Goal: Information Seeking & Learning: Learn about a topic

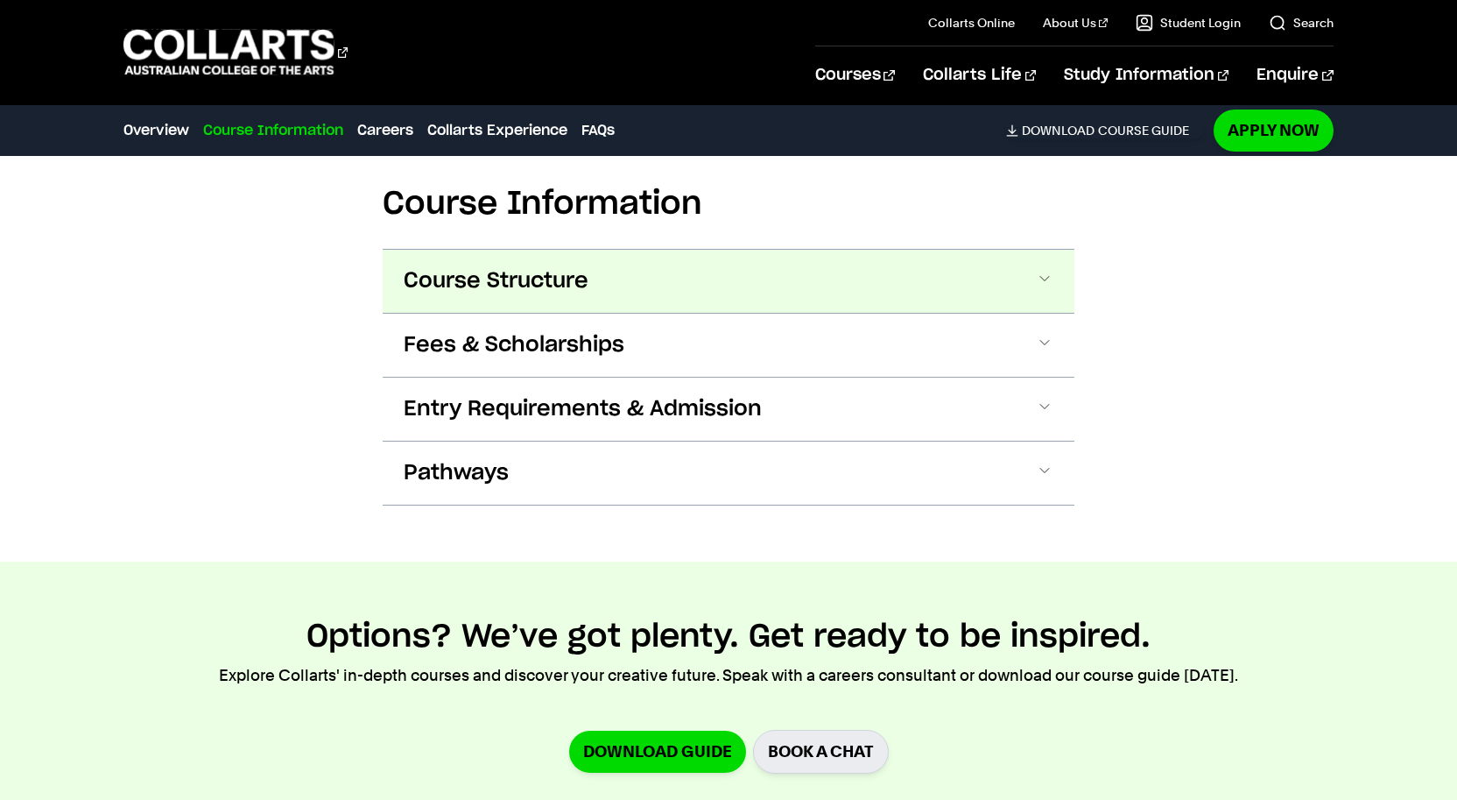
click at [457, 279] on span "Course Structure" at bounding box center [496, 281] width 185 height 28
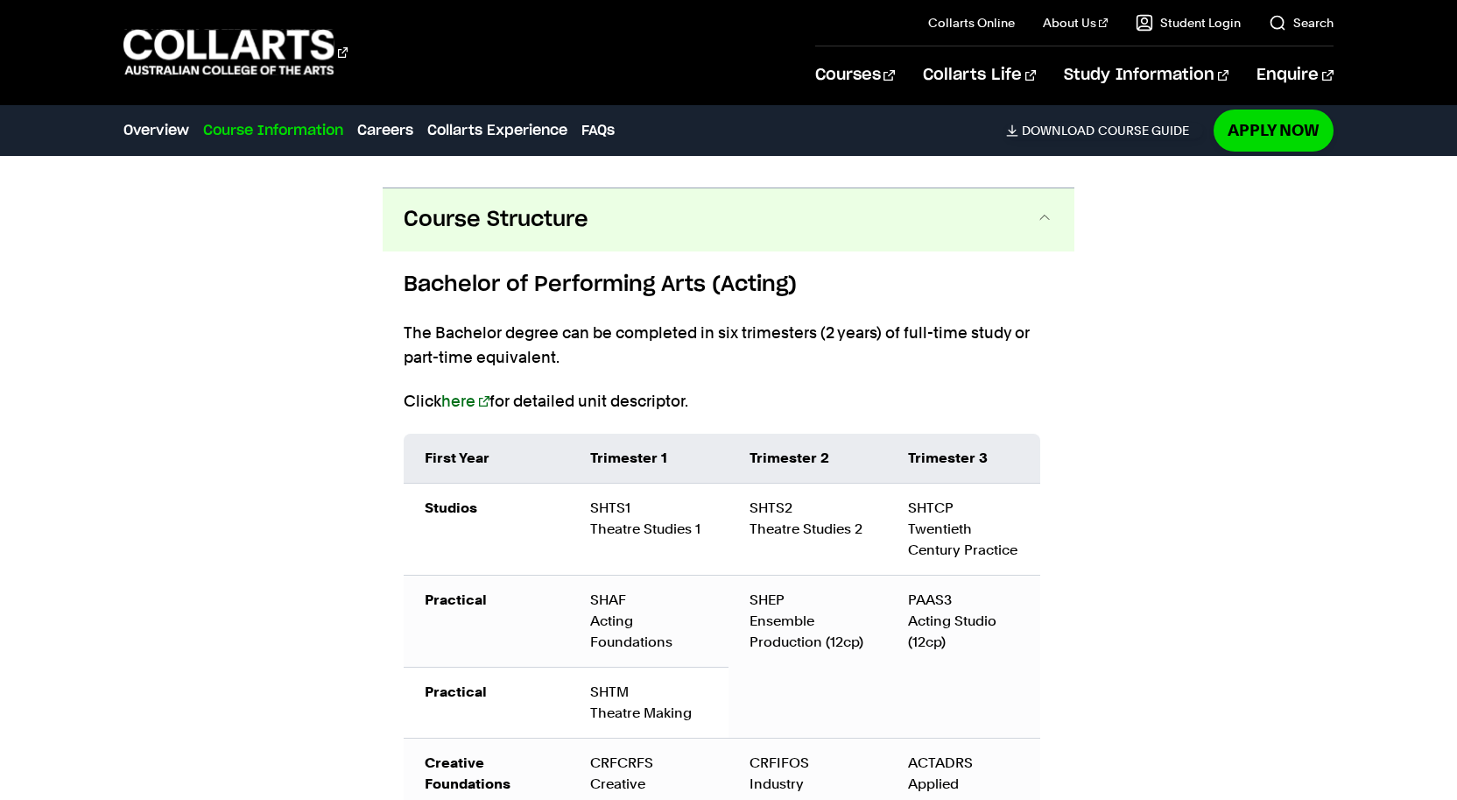
scroll to position [1834, 0]
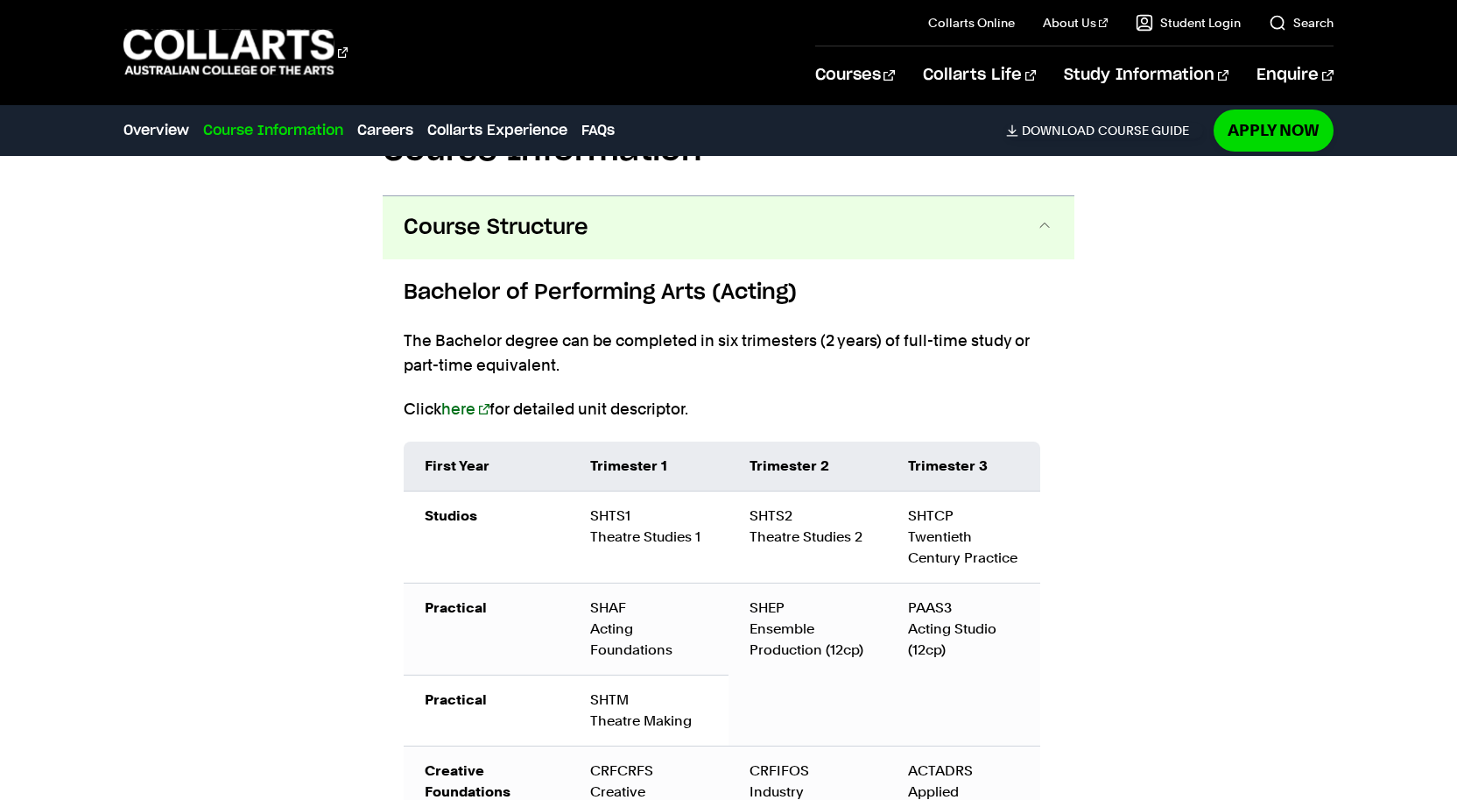
click at [448, 226] on span "Course Structure" at bounding box center [496, 228] width 185 height 28
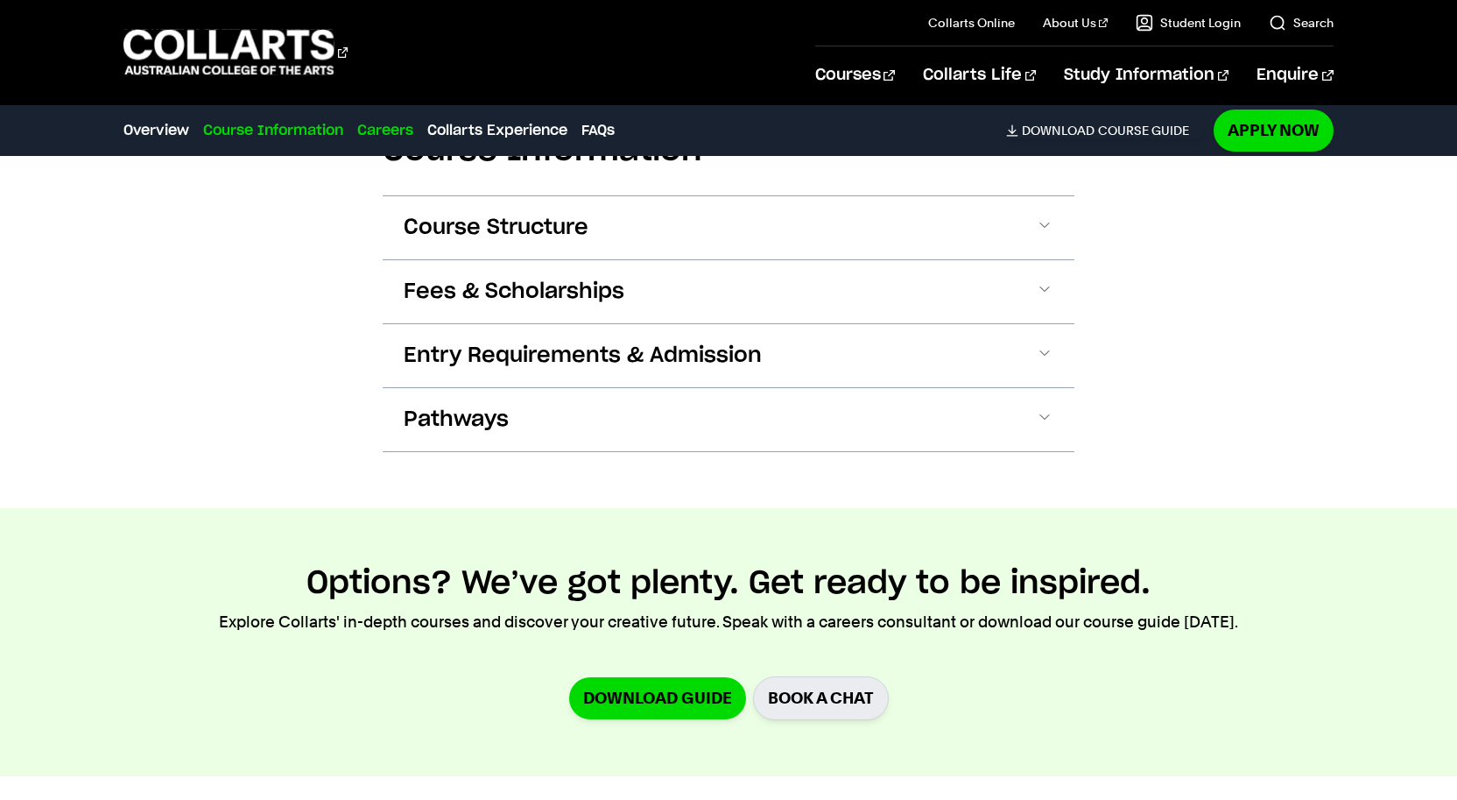
click at [391, 134] on link "Careers" at bounding box center [385, 130] width 56 height 21
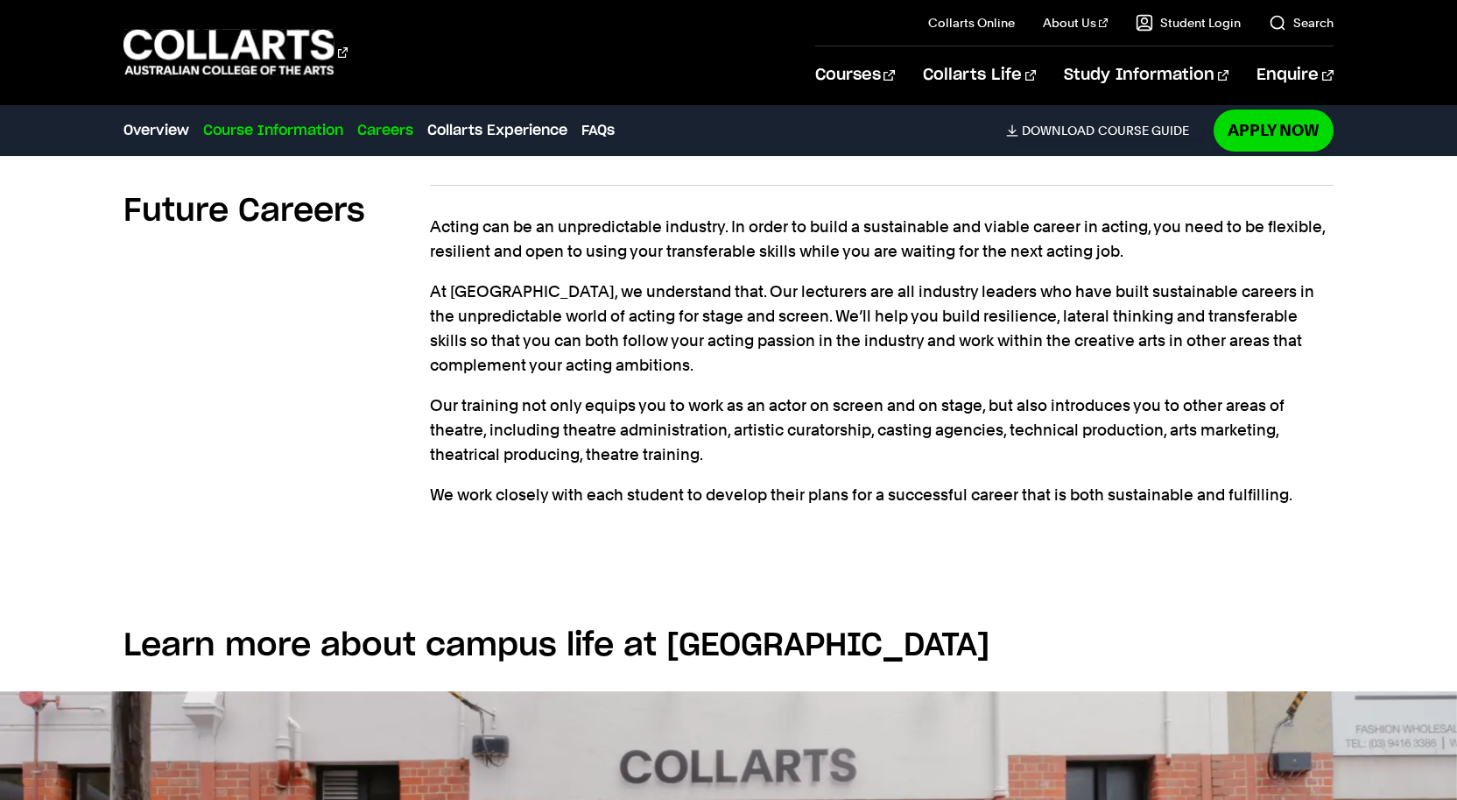
scroll to position [2454, 0]
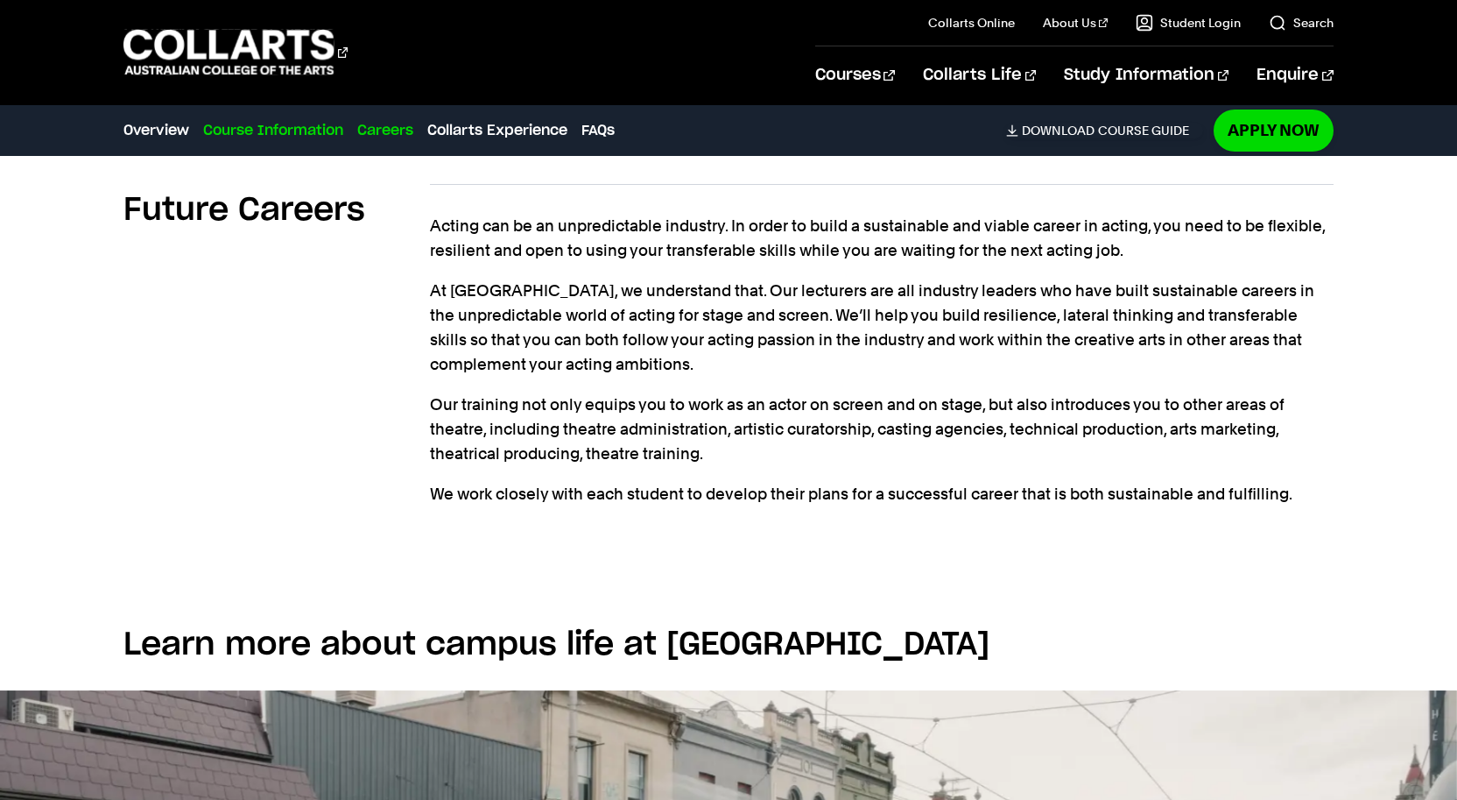
click at [305, 130] on link "Course Information" at bounding box center [273, 130] width 140 height 21
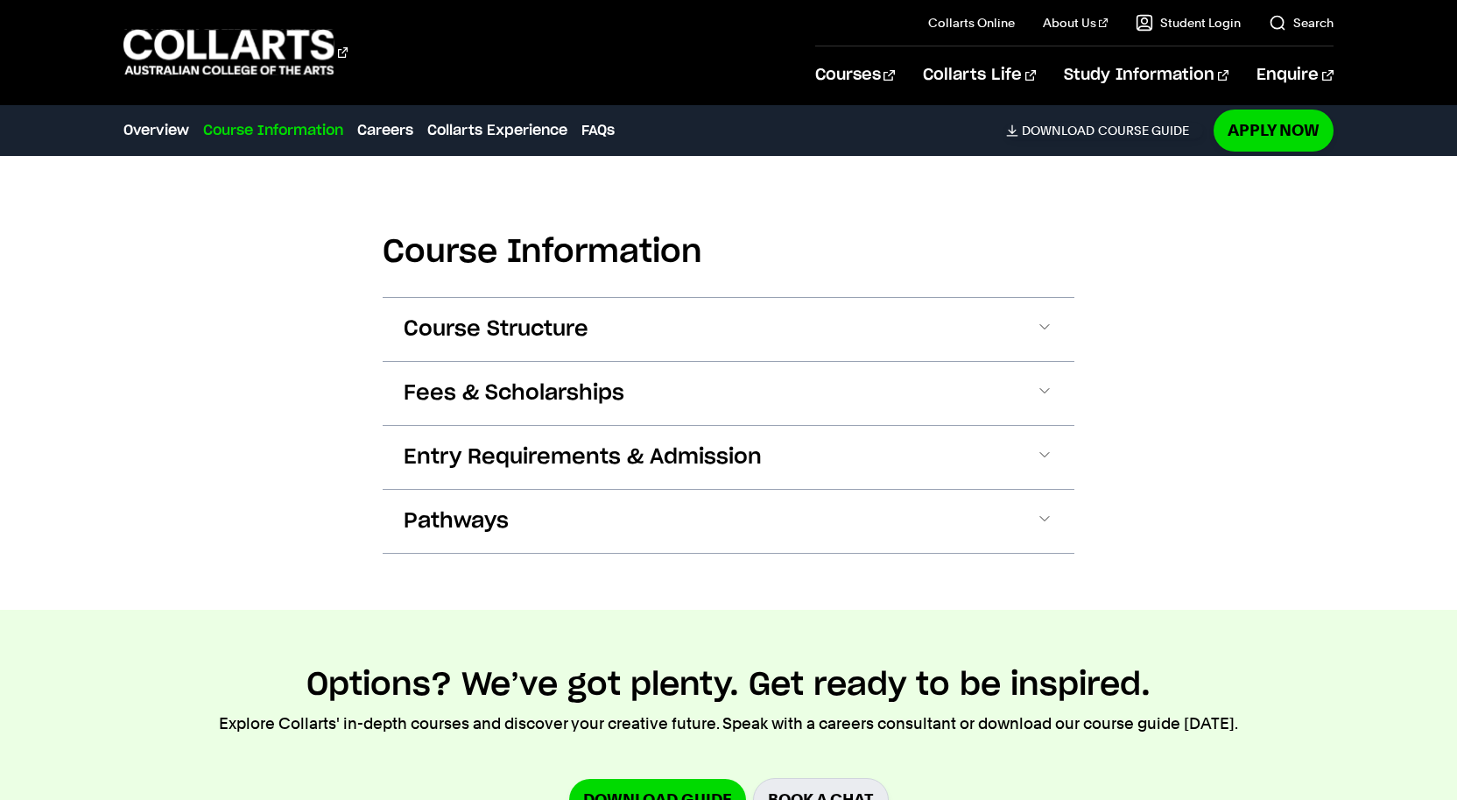
scroll to position [1727, 0]
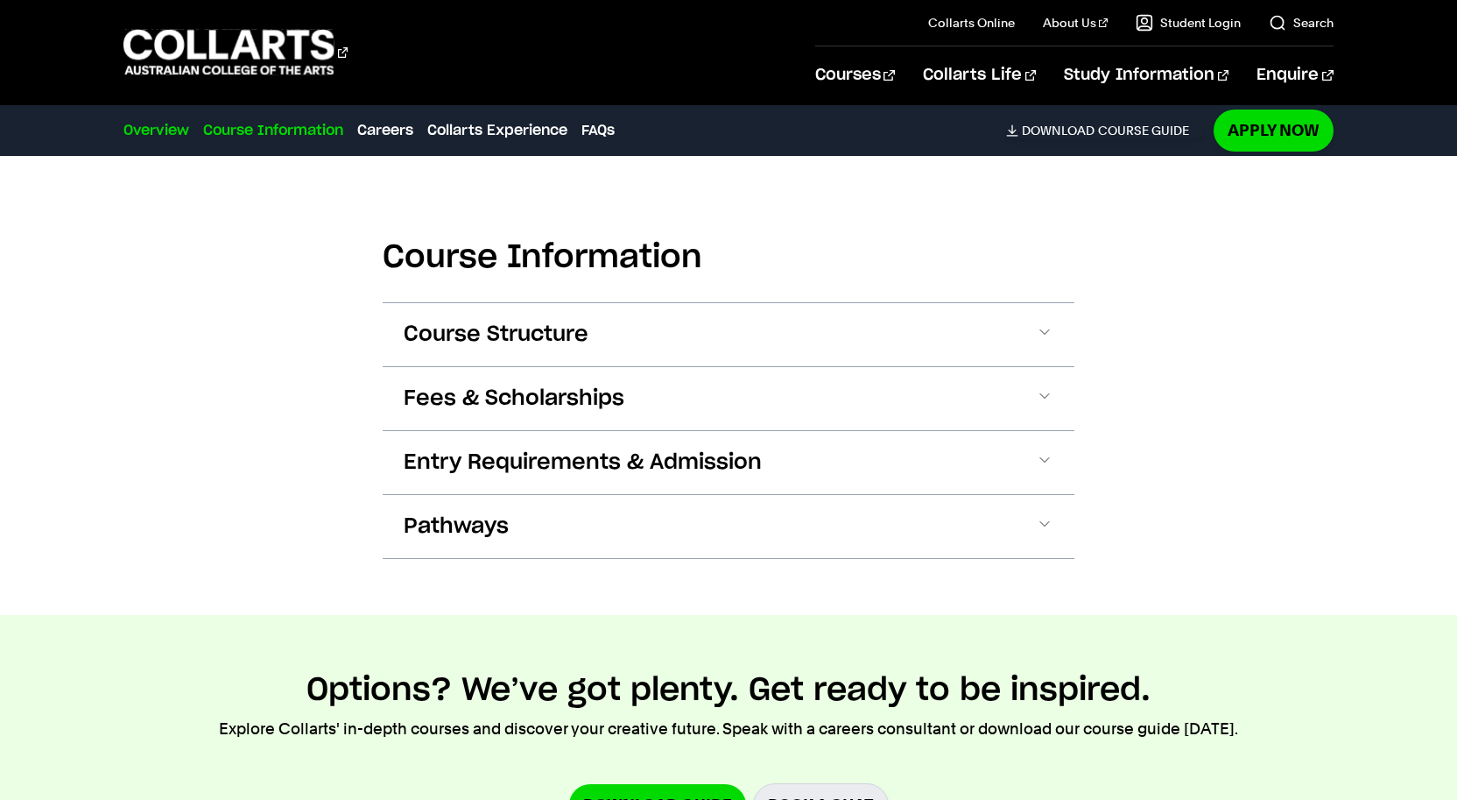
click at [173, 127] on link "Overview" at bounding box center [156, 130] width 66 height 21
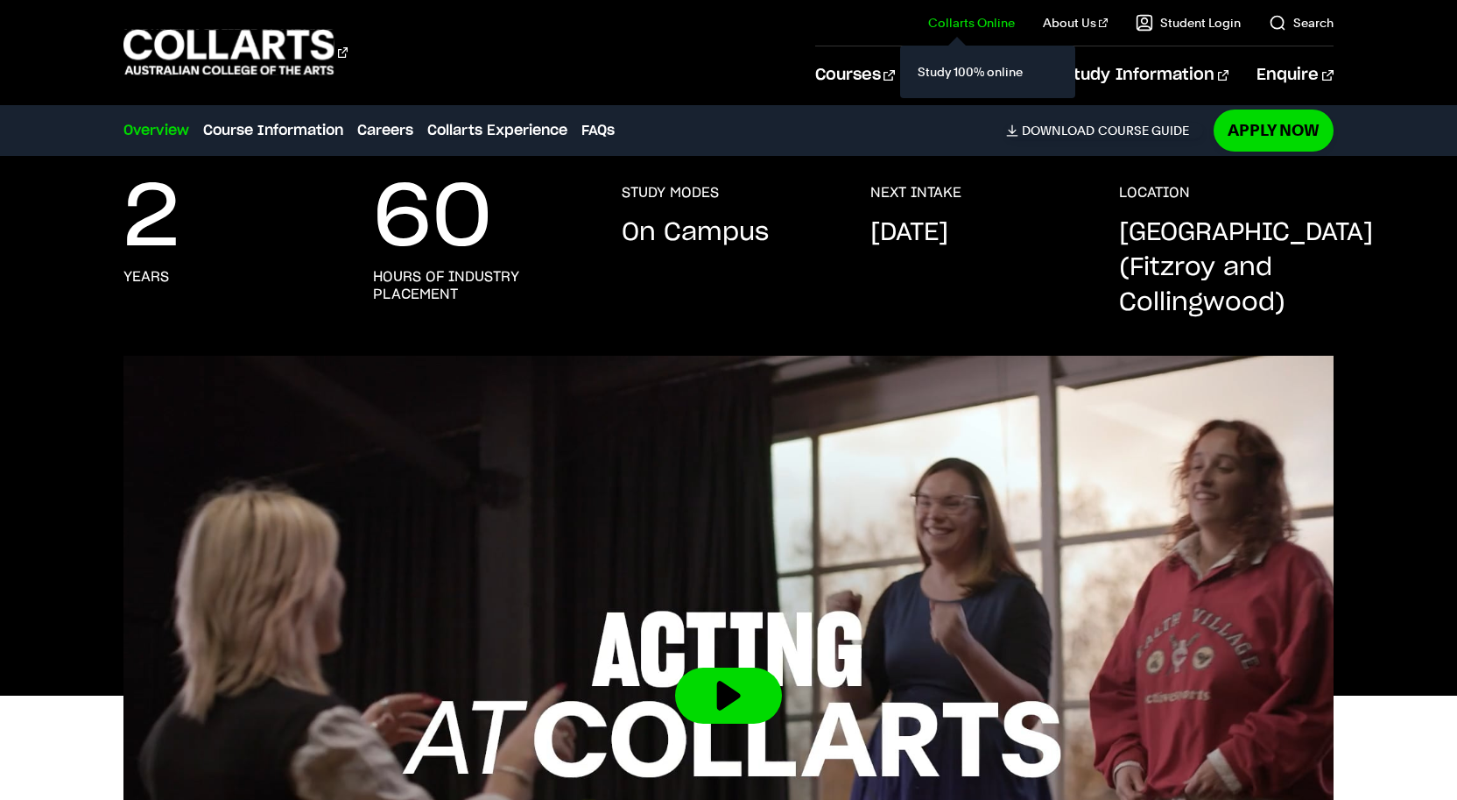
scroll to position [266, 0]
click at [919, 60] on div "Study 100% online" at bounding box center [987, 72] width 175 height 53
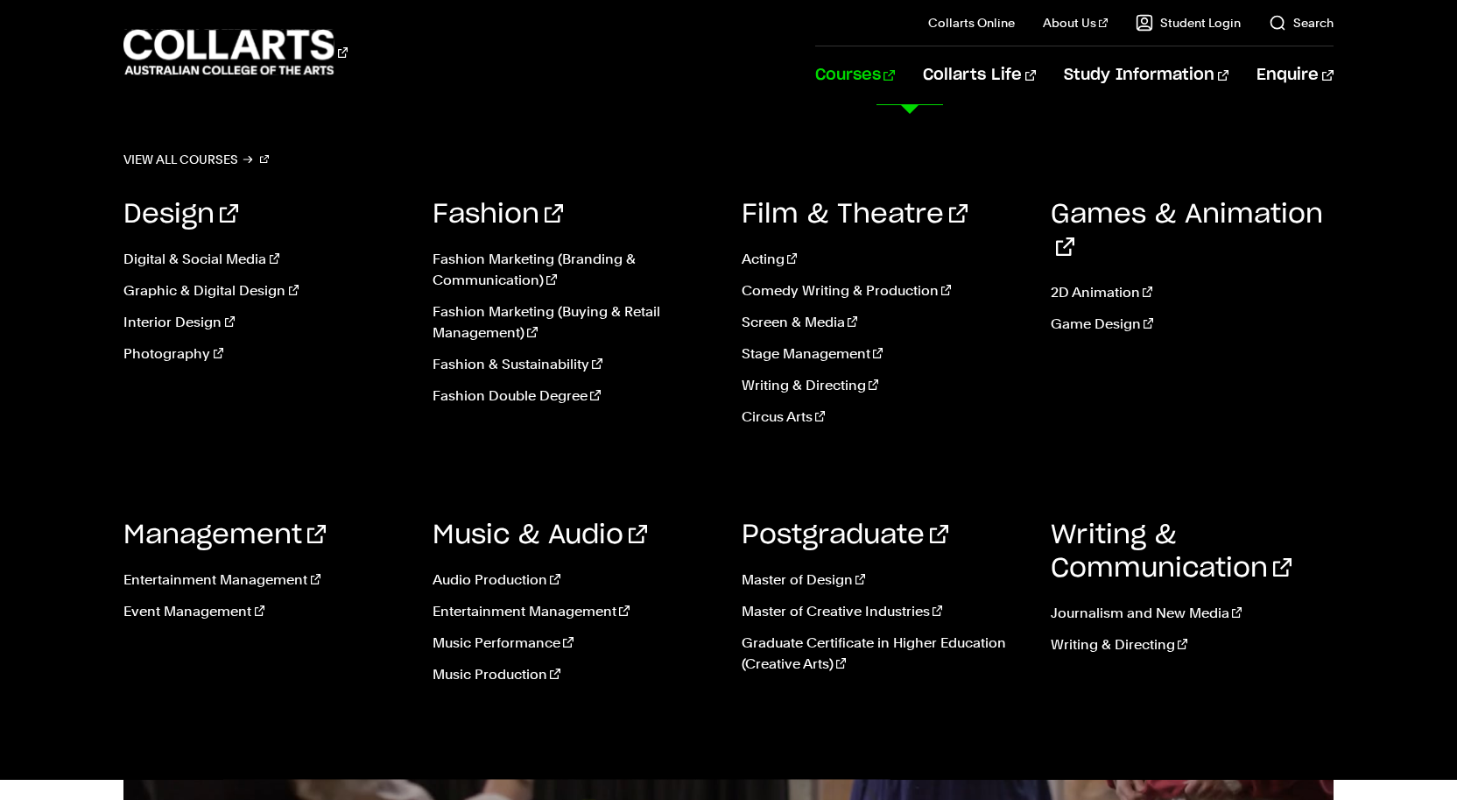
click at [884, 75] on link "Courses" at bounding box center [855, 75] width 80 height 58
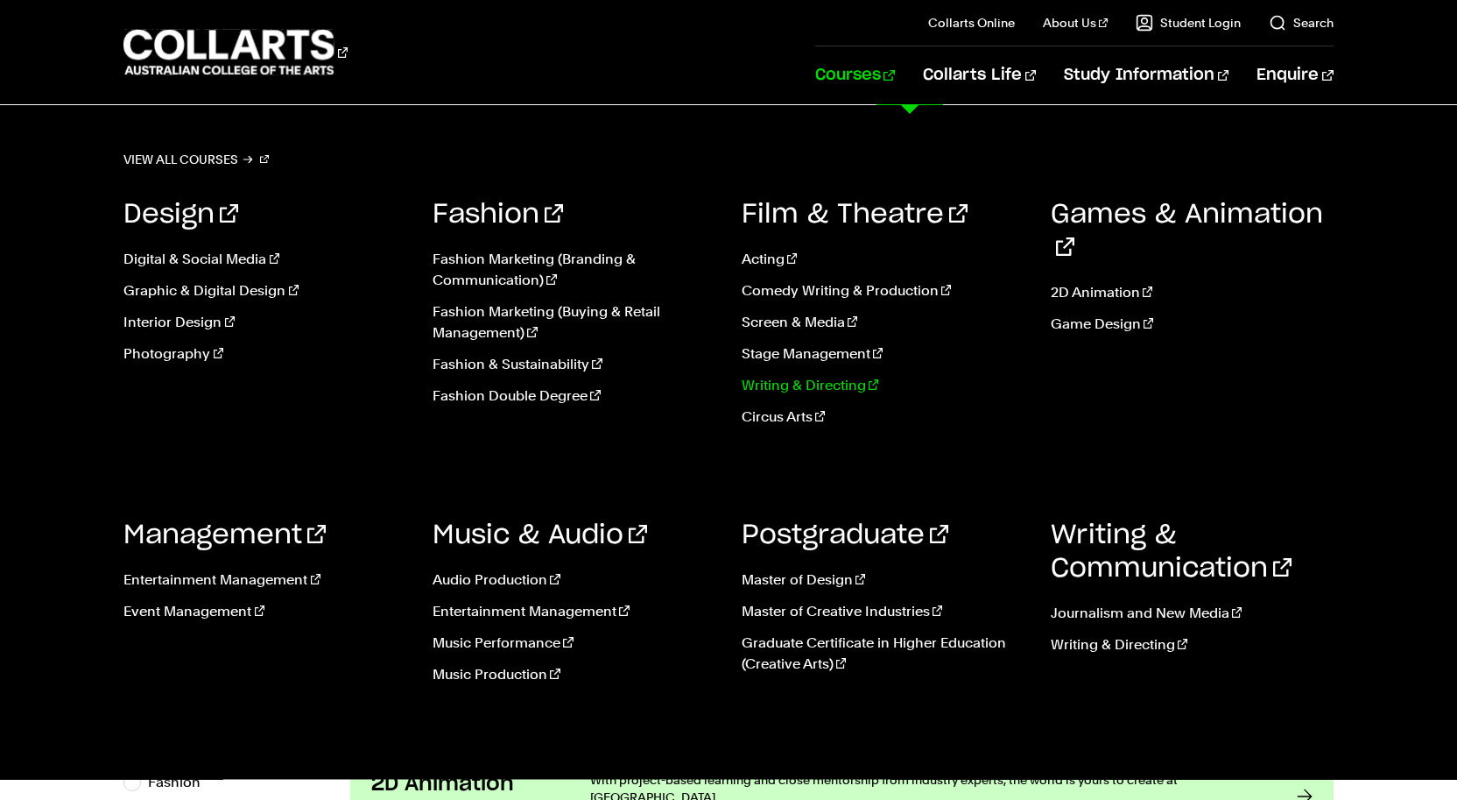
click at [780, 383] on link "Writing & Directing" at bounding box center [883, 385] width 283 height 21
